Goal: Information Seeking & Learning: Check status

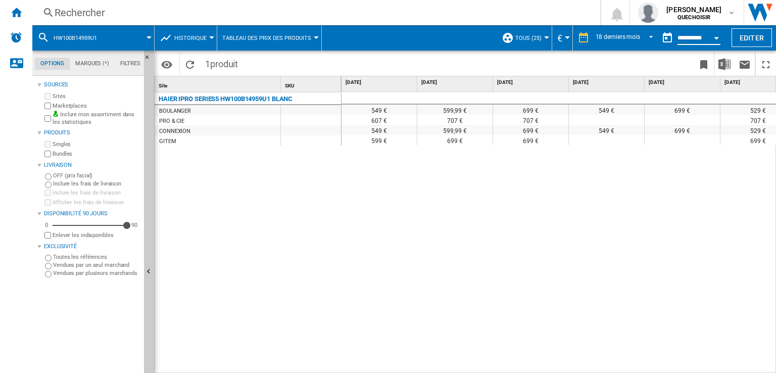
click at [689, 38] on input "**********" at bounding box center [698, 39] width 43 height 9
click at [708, 36] on div "**********" at bounding box center [698, 39] width 43 height 12
click at [689, 37] on input "**********" at bounding box center [698, 39] width 43 height 9
type input "**********"
click at [710, 36] on button "Open calendar" at bounding box center [716, 36] width 18 height 18
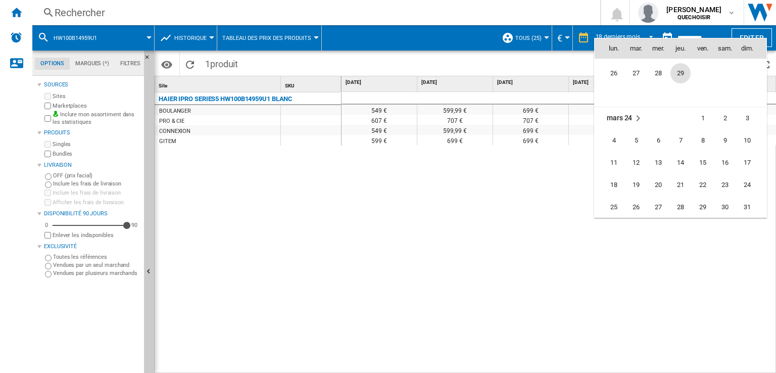
click at [683, 69] on span "29" at bounding box center [680, 73] width 20 height 20
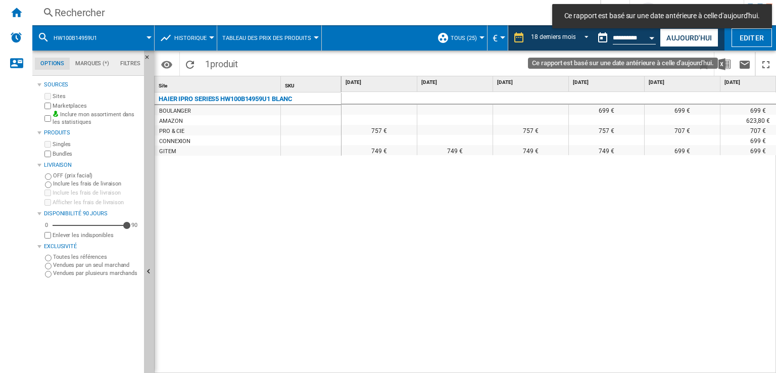
click at [650, 37] on div "Open calendar" at bounding box center [652, 38] width 5 height 3
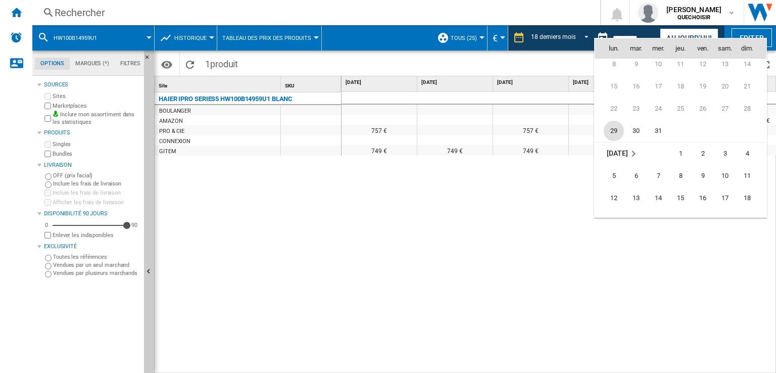
click at [611, 130] on span "29" at bounding box center [614, 131] width 20 height 20
type input "**********"
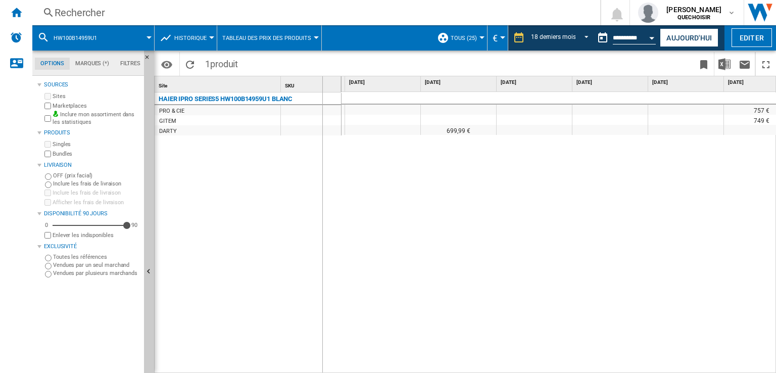
drag, startPoint x: 340, startPoint y: 87, endPoint x: 316, endPoint y: 89, distance: 23.9
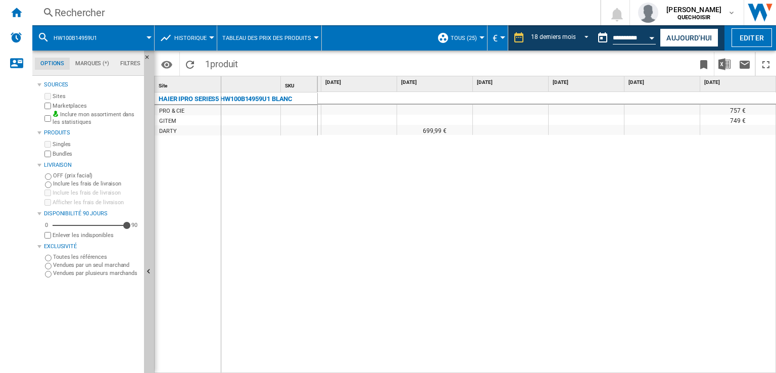
drag, startPoint x: 281, startPoint y: 79, endPoint x: 220, endPoint y: 79, distance: 60.6
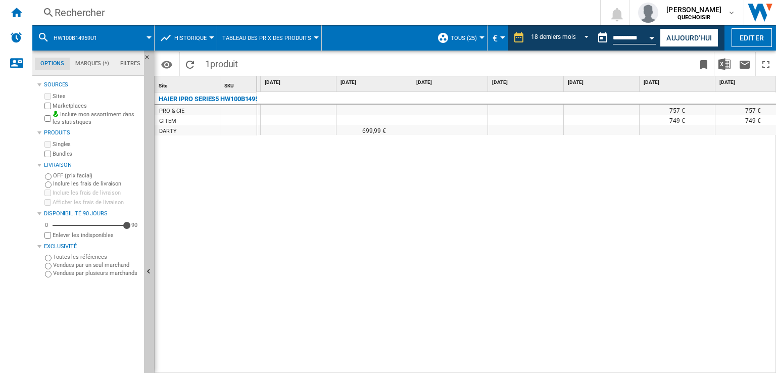
scroll to position [0, 920]
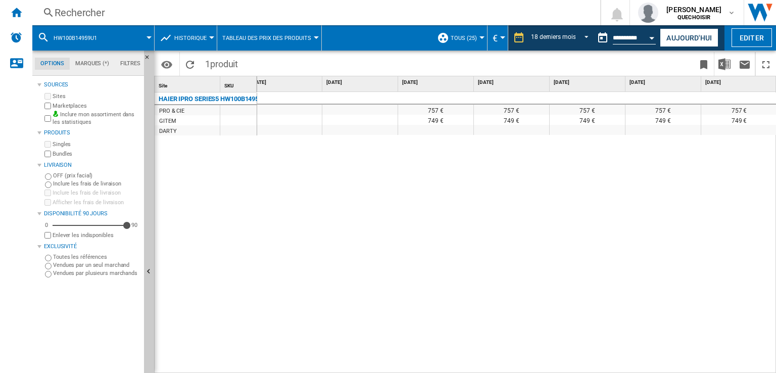
click at [190, 34] on button "Historique" at bounding box center [192, 37] width 37 height 25
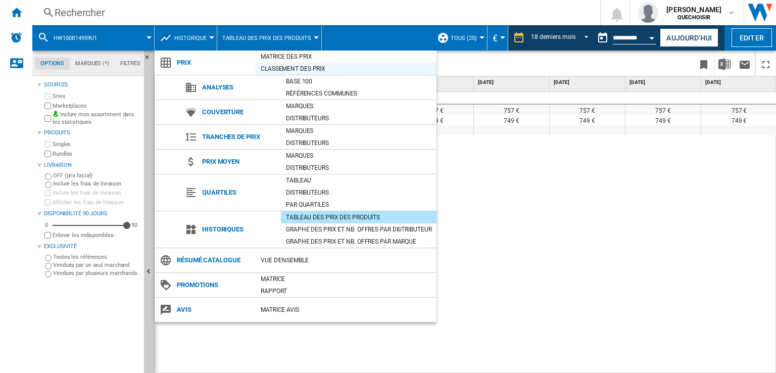
click at [291, 65] on div "Classement des prix" at bounding box center [346, 69] width 181 height 10
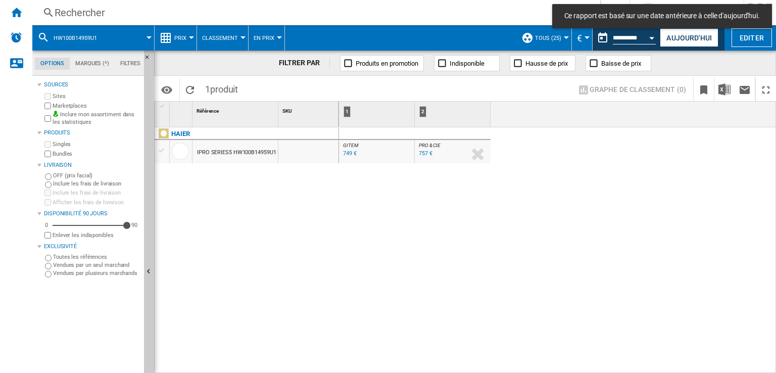
click at [162, 151] on div at bounding box center [162, 150] width 11 height 9
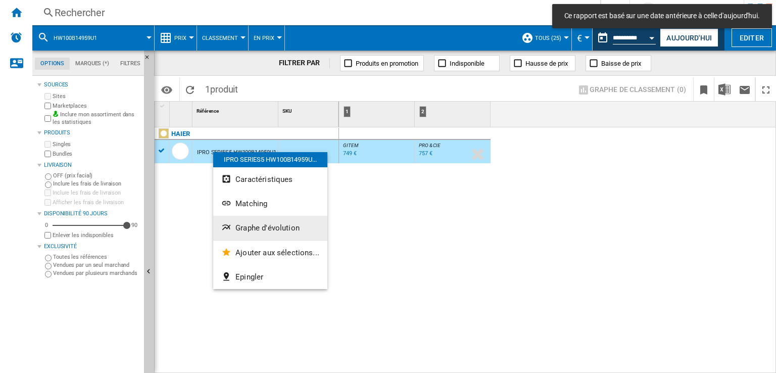
click at [253, 227] on span "Graphe d'évolution" at bounding box center [267, 227] width 64 height 9
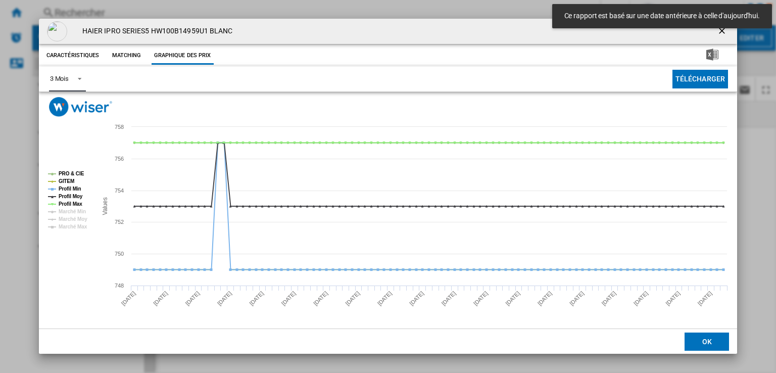
click at [55, 80] on div "3 Mois" at bounding box center [59, 79] width 19 height 8
click at [63, 105] on div "6 Mois" at bounding box center [59, 103] width 19 height 9
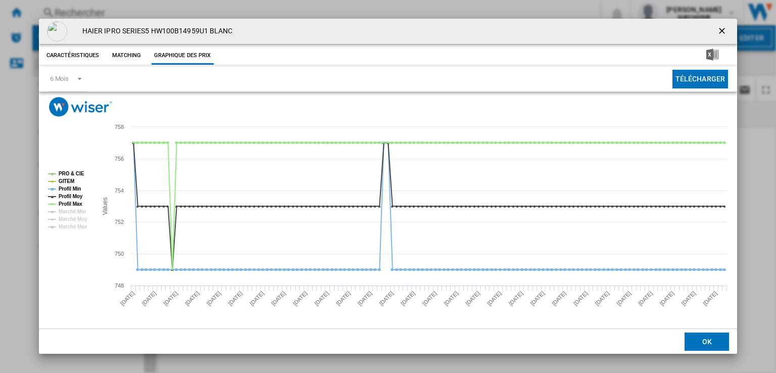
click at [725, 28] on ng-md-icon "getI18NText('BUTTONS.CLOSE_DIALOG')" at bounding box center [723, 32] width 12 height 12
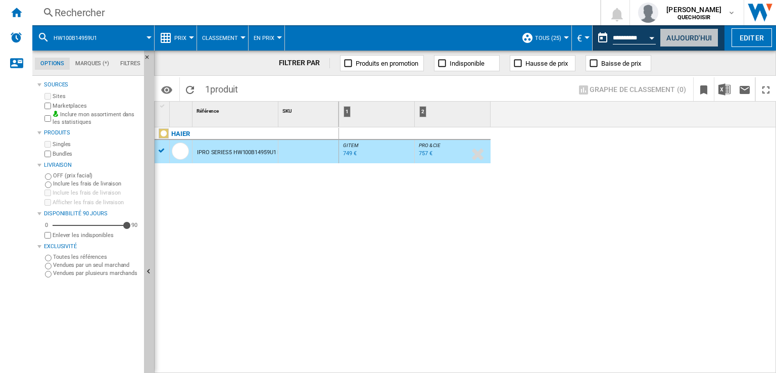
click at [696, 41] on button "Aujourd'hui" at bounding box center [689, 37] width 59 height 19
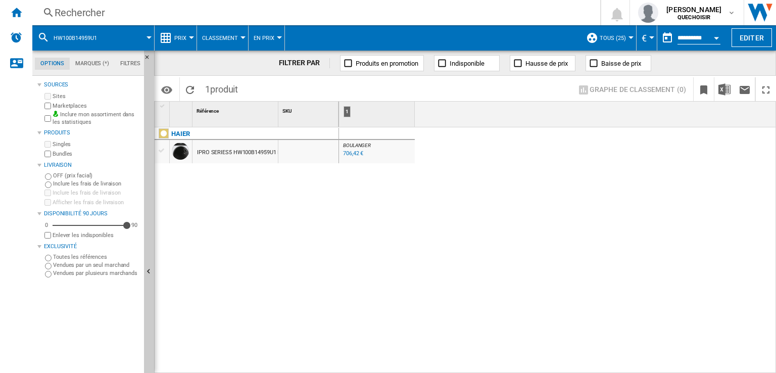
click at [233, 150] on div "IPRO SERIES5 HW100B14959U1 BLANC" at bounding box center [246, 152] width 98 height 23
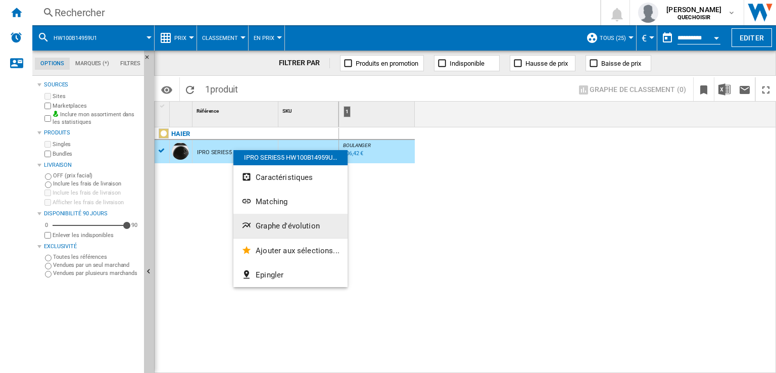
click at [271, 221] on button "Graphe d'évolution" at bounding box center [290, 226] width 114 height 24
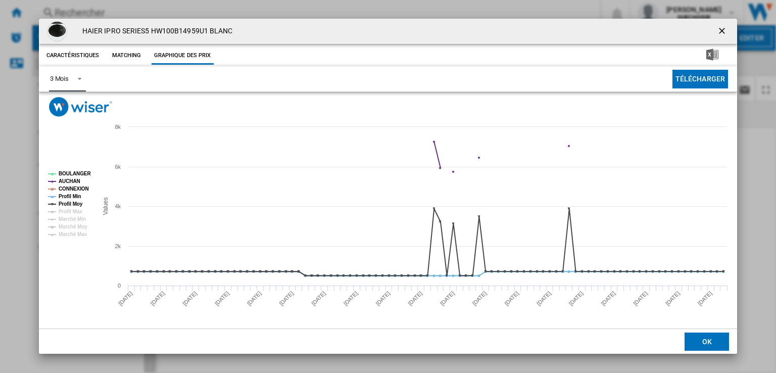
click at [64, 74] on md-select-value "3 Mois" at bounding box center [67, 79] width 37 height 25
click at [83, 102] on md-option "6 Mois" at bounding box center [75, 103] width 69 height 24
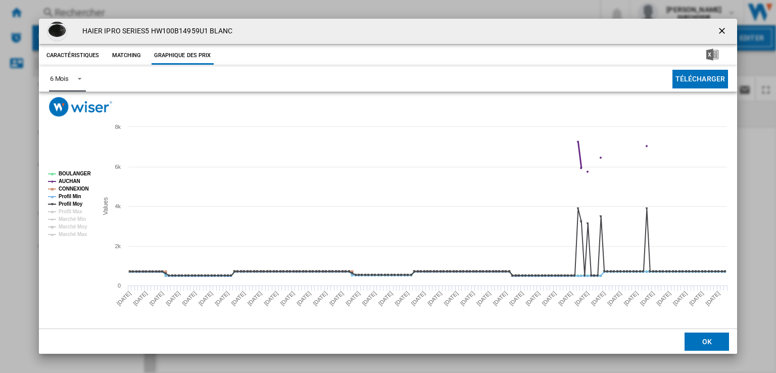
click at [70, 182] on tspan "AUCHAN" at bounding box center [70, 181] width 22 height 6
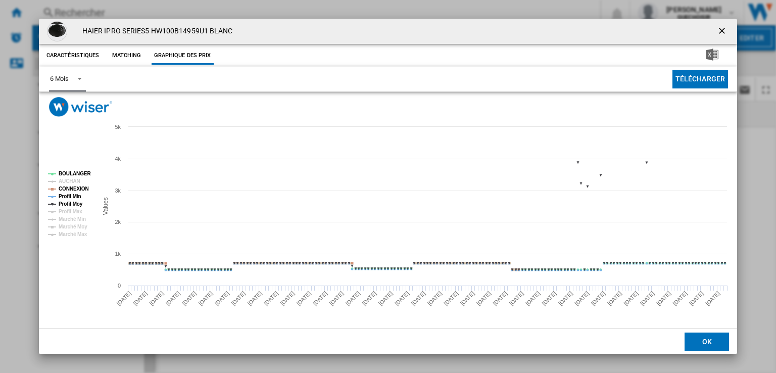
click at [71, 198] on tspan "Profil Min" at bounding box center [70, 196] width 23 height 6
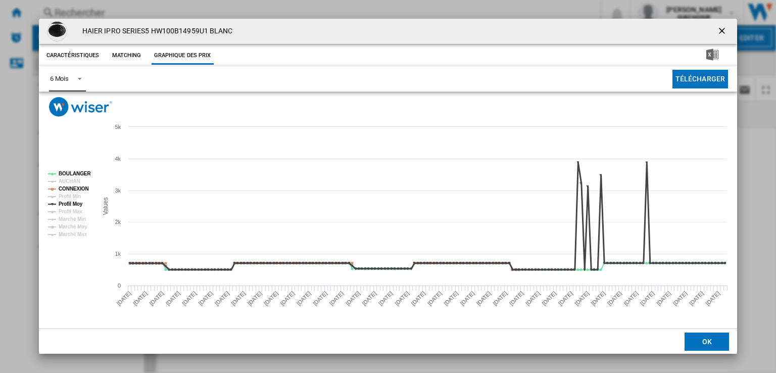
click at [71, 204] on tspan "Profil Moy" at bounding box center [71, 204] width 24 height 6
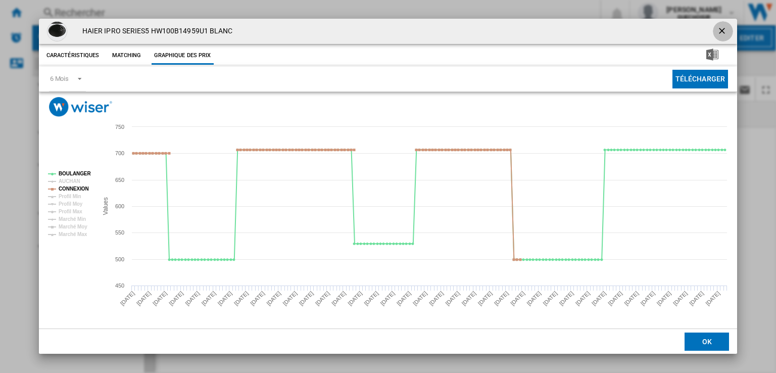
click at [723, 27] on ng-md-icon "getI18NText('BUTTONS.CLOSE_DIALOG')" at bounding box center [723, 32] width 12 height 12
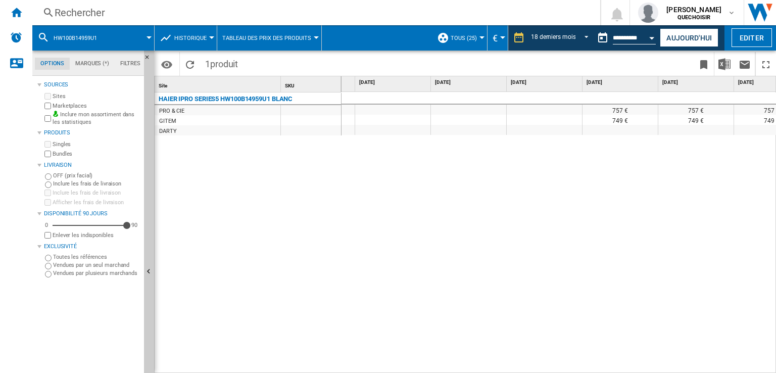
scroll to position [0, 1004]
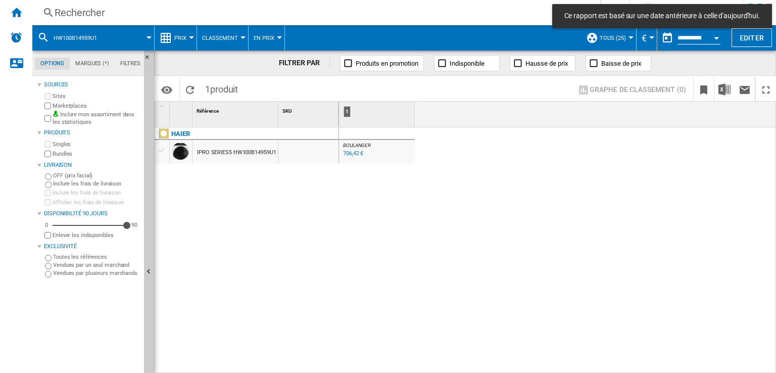
click at [248, 150] on div "IPRO SERIES5 HW100B14959U1 BLANC" at bounding box center [246, 152] width 98 height 23
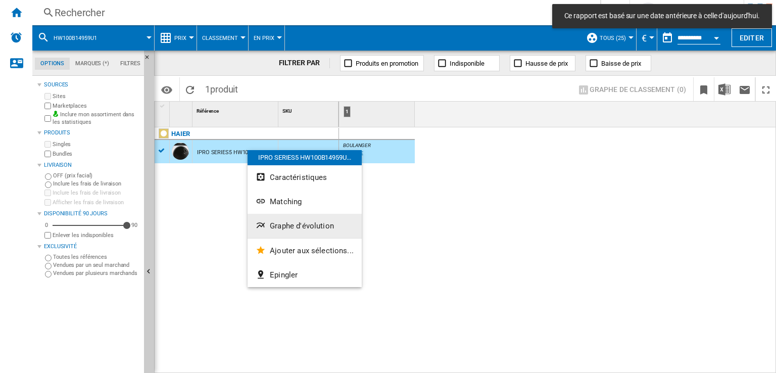
click at [297, 229] on span "Graphe d'évolution" at bounding box center [302, 225] width 64 height 9
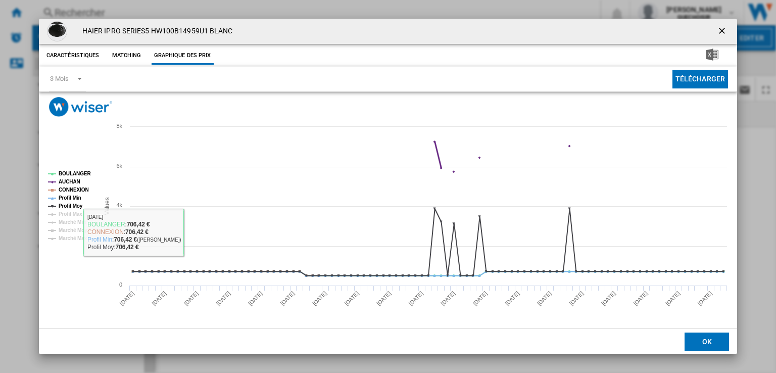
click at [62, 180] on tspan "AUCHAN" at bounding box center [70, 182] width 22 height 6
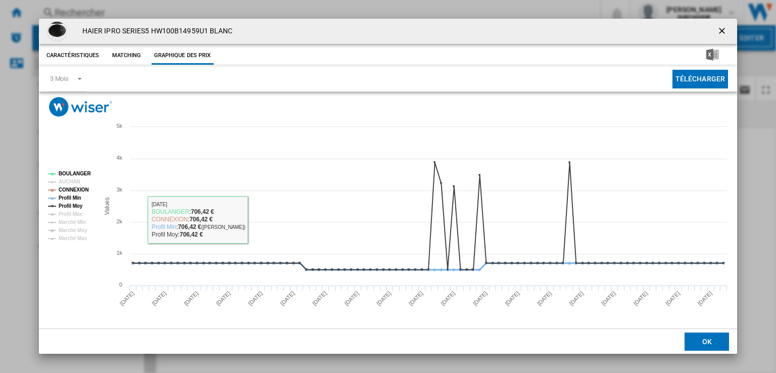
click at [73, 199] on tspan "Profil Min" at bounding box center [70, 198] width 23 height 6
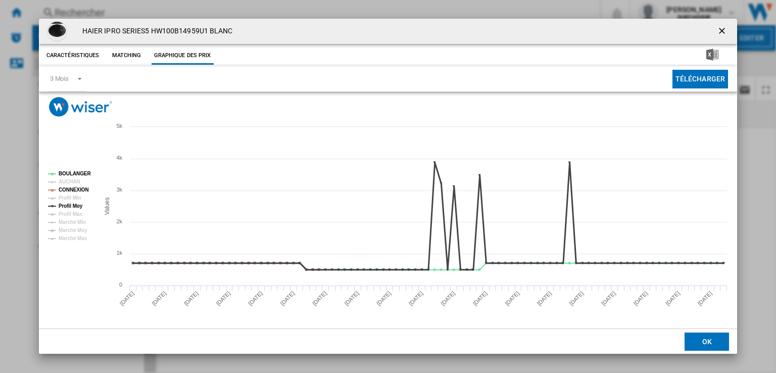
click at [71, 205] on tspan "Profil Moy" at bounding box center [71, 206] width 24 height 6
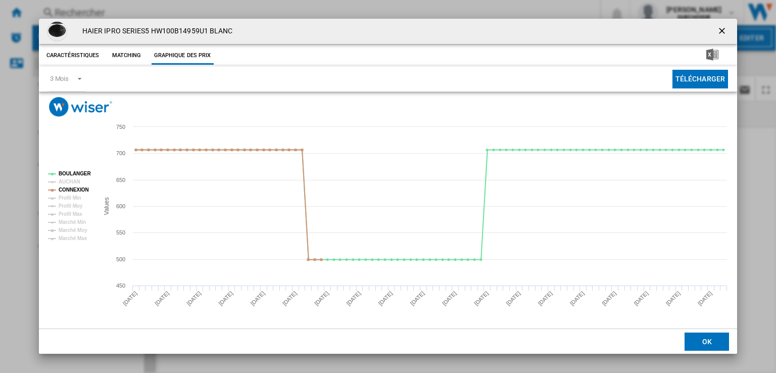
click at [715, 29] on button "Product popup" at bounding box center [723, 31] width 20 height 20
